Goal: Transaction & Acquisition: Purchase product/service

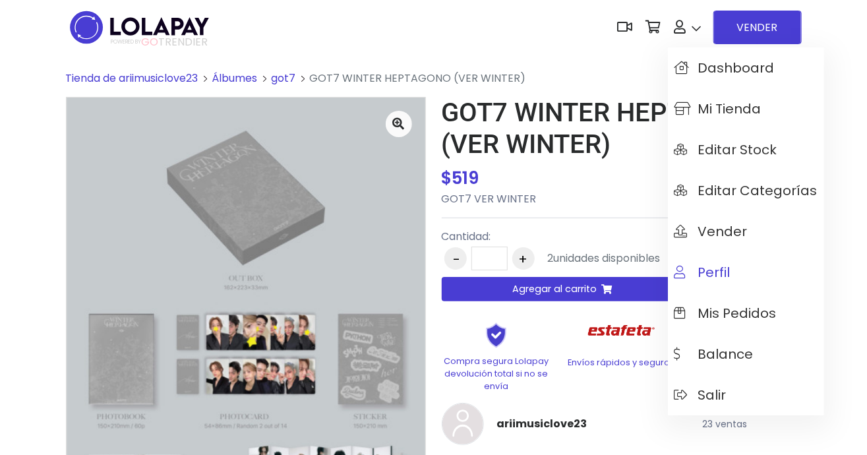
click at [725, 265] on span "Perfil" at bounding box center [702, 272] width 56 height 14
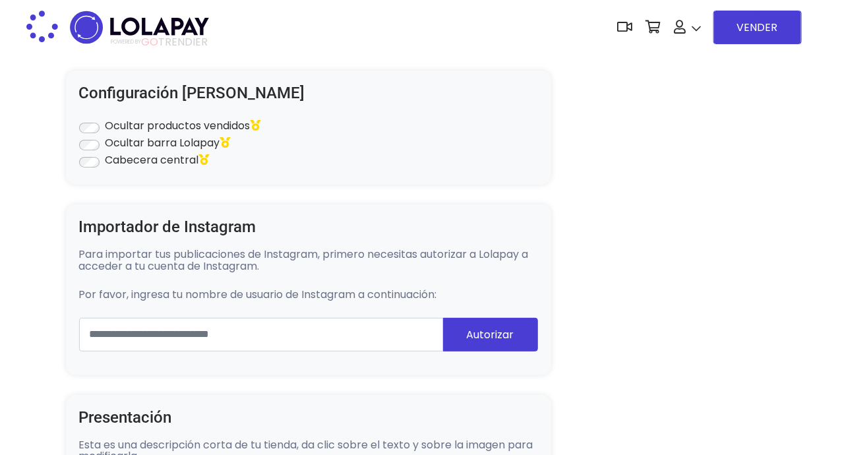
type input "**********"
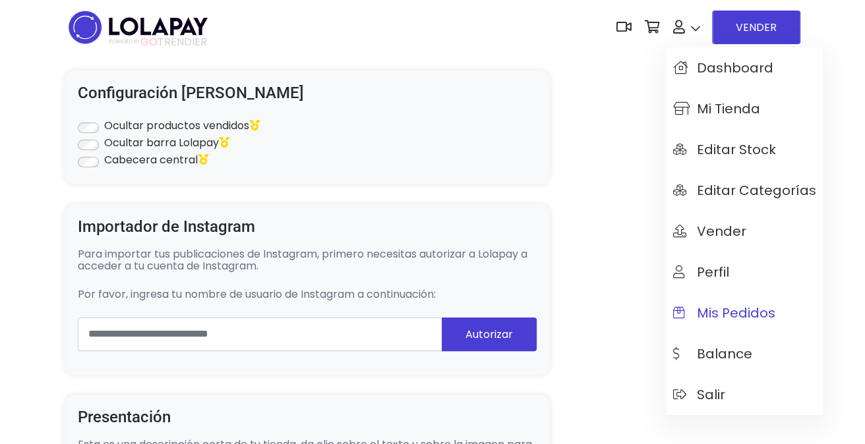
click at [730, 315] on span "Mis pedidos" at bounding box center [724, 313] width 102 height 14
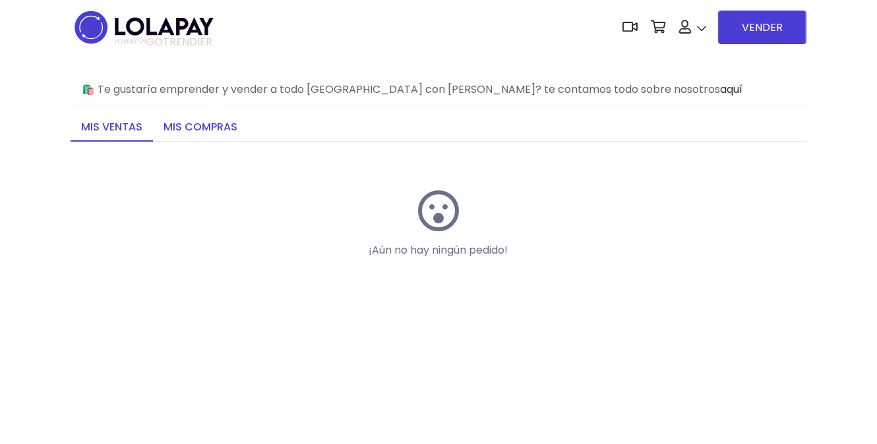
click at [158, 114] on link "Mis compras" at bounding box center [200, 128] width 95 height 28
click at [185, 127] on link "Mis compras" at bounding box center [200, 128] width 95 height 28
click at [206, 136] on link "Mis compras" at bounding box center [200, 128] width 95 height 28
click at [204, 125] on link "Mis compras" at bounding box center [200, 128] width 95 height 28
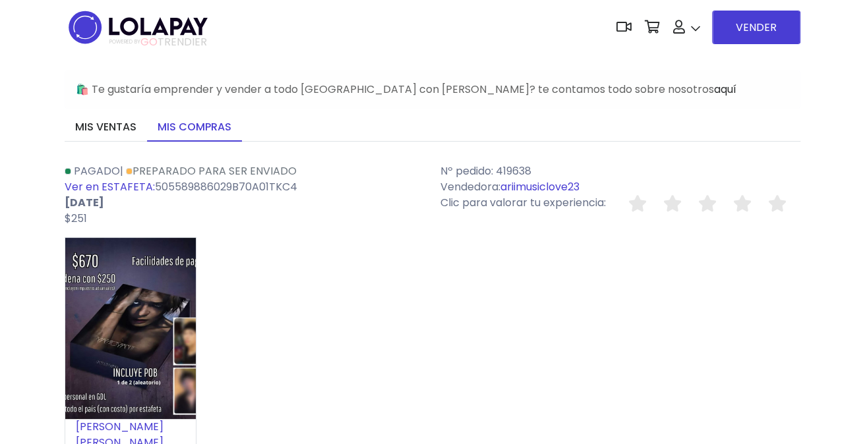
click at [144, 425] on link "Jackson Wang Album" at bounding box center [120, 442] width 88 height 47
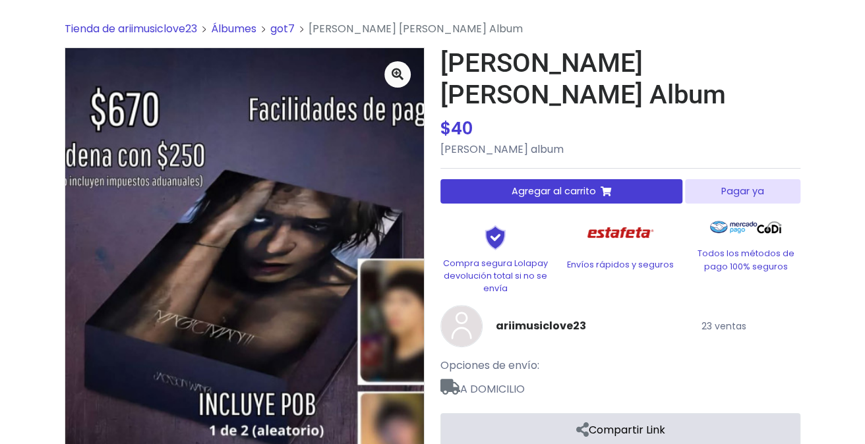
scroll to position [82, 0]
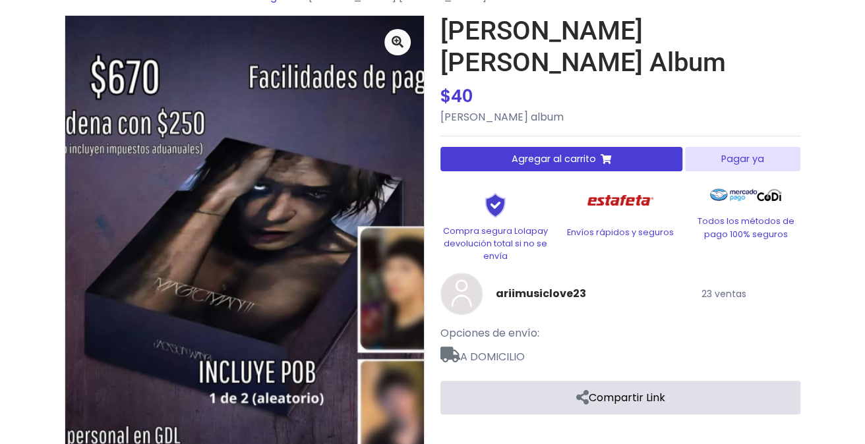
click at [573, 140] on div "[PERSON_NAME] [PERSON_NAME] Album $ 40 $ 40 [PERSON_NAME] album Cantidad: - * +…" at bounding box center [620, 214] width 360 height 399
click at [572, 152] on span "Agregar al carrito" at bounding box center [553, 159] width 84 height 14
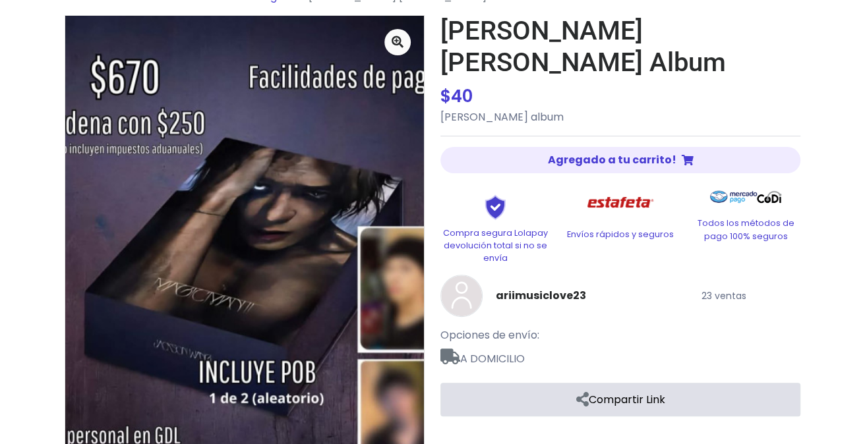
scroll to position [8, 0]
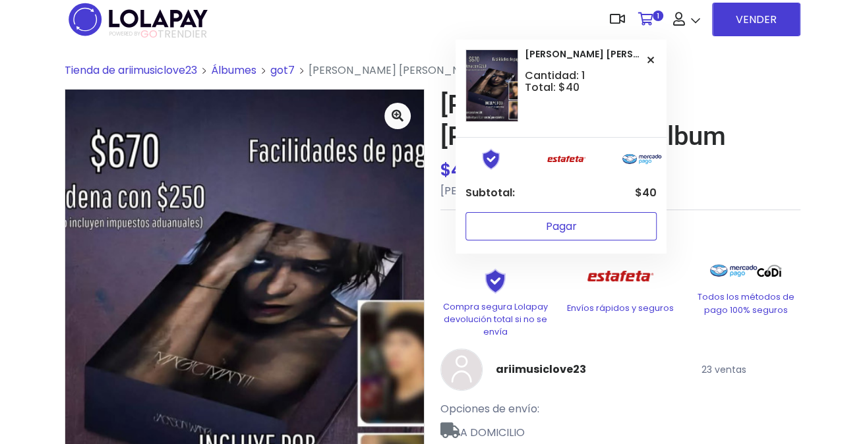
click at [587, 229] on button "Pagar" at bounding box center [560, 226] width 191 height 28
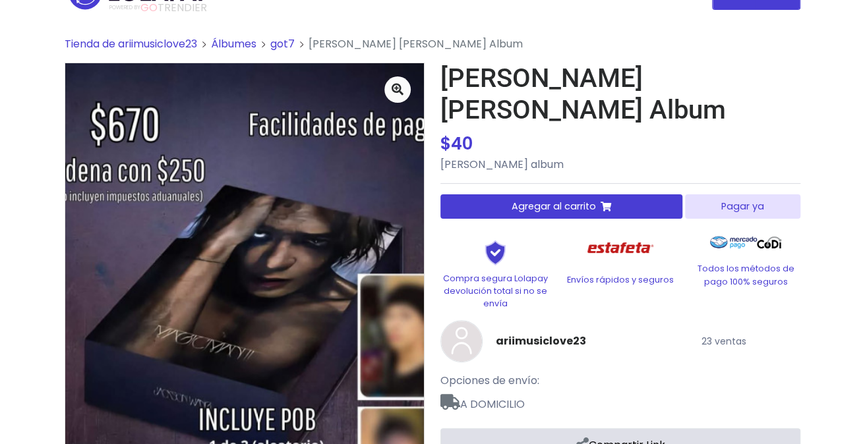
scroll to position [168, 0]
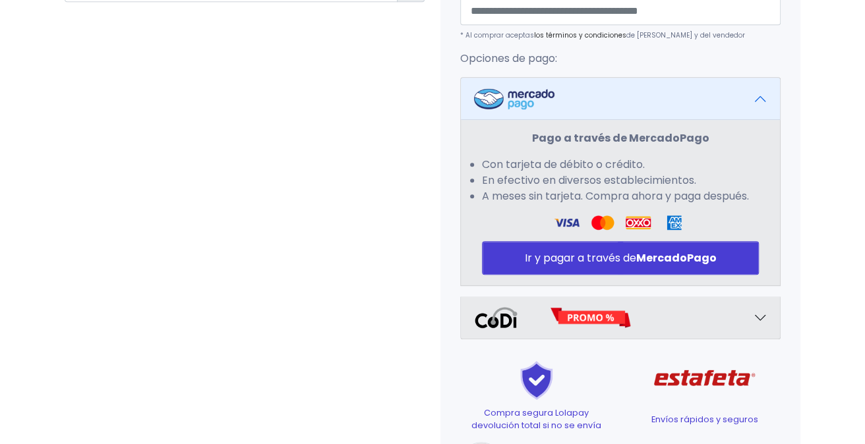
scroll to position [496, 0]
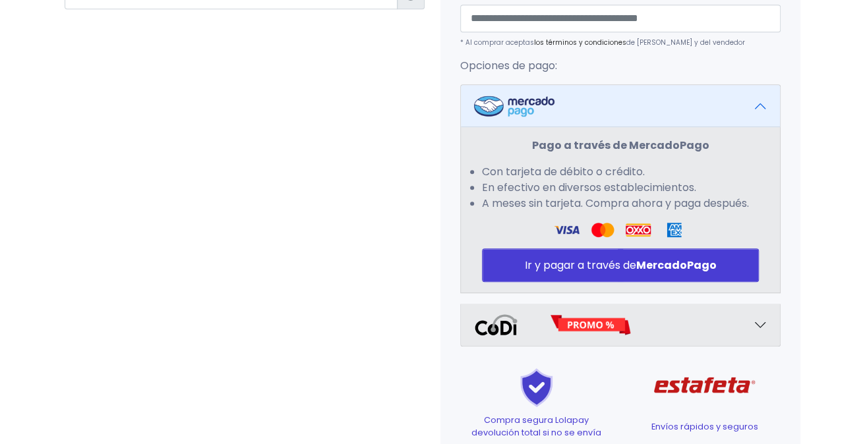
click at [654, 264] on strong "MercadoPago" at bounding box center [676, 265] width 80 height 15
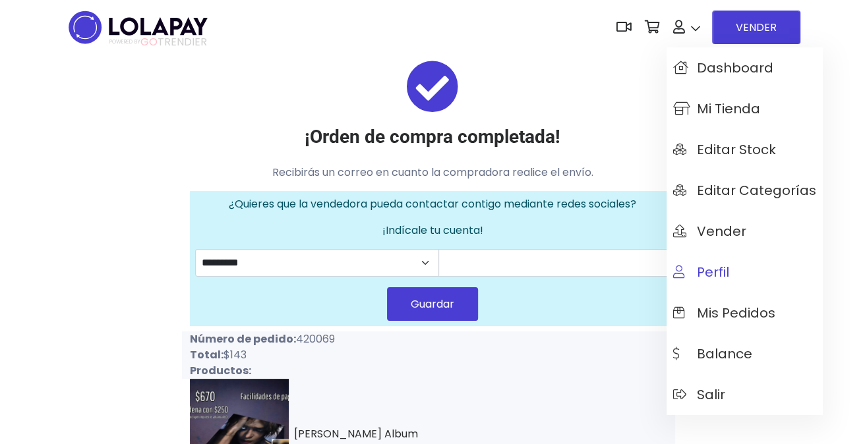
click at [726, 272] on span "Perfil" at bounding box center [701, 272] width 56 height 14
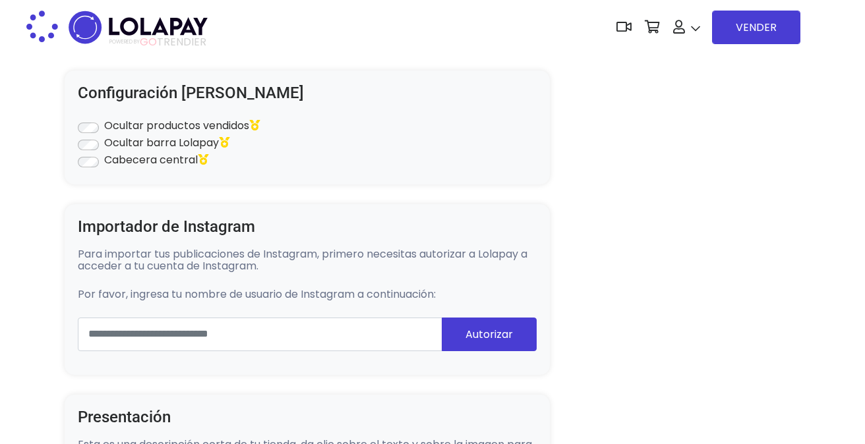
type input "**********"
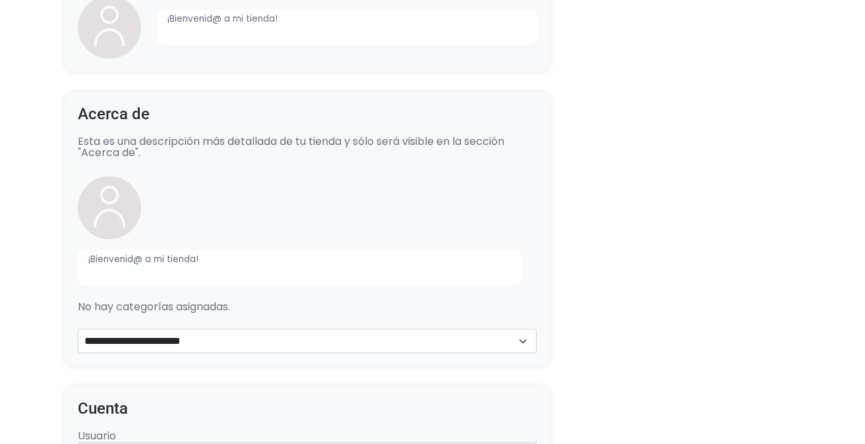
scroll to position [494, 0]
